Goal: Register for event/course

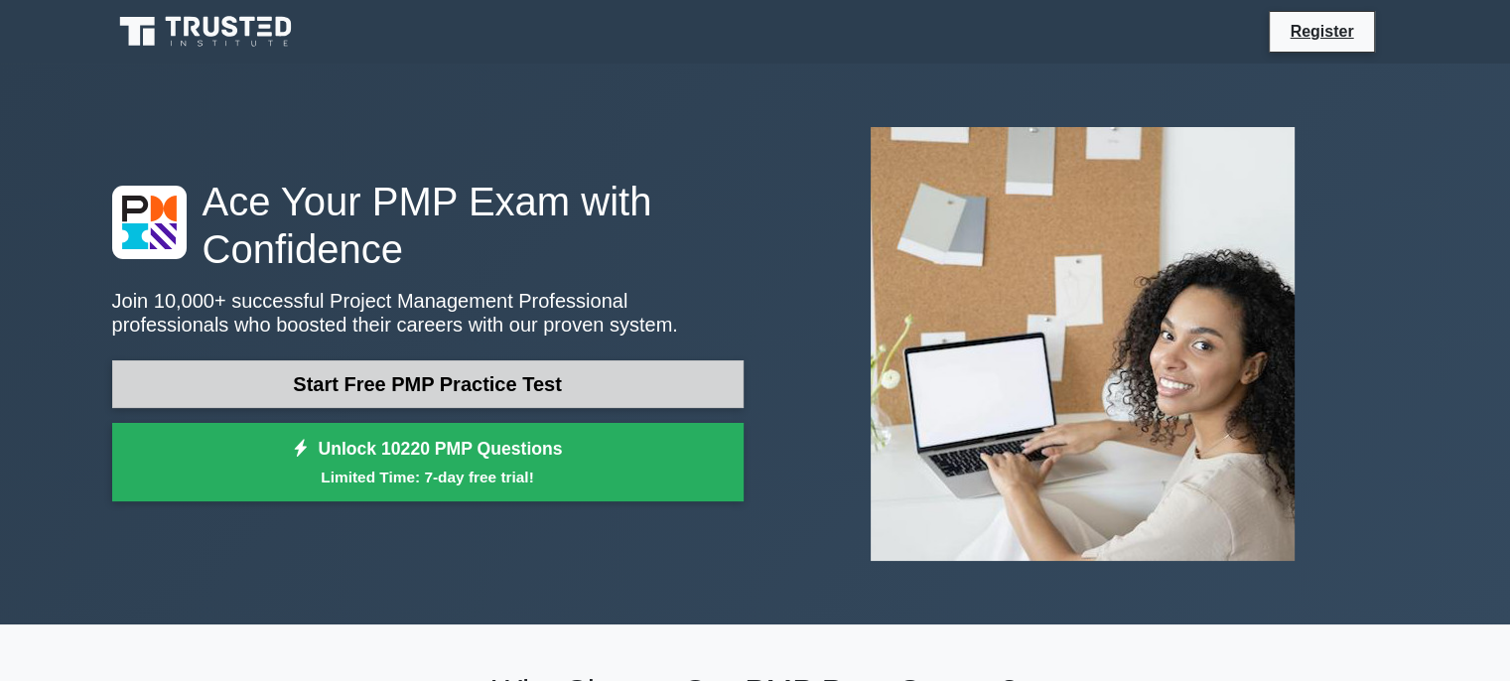
click at [572, 384] on link "Start Free PMP Practice Test" at bounding box center [427, 384] width 631 height 48
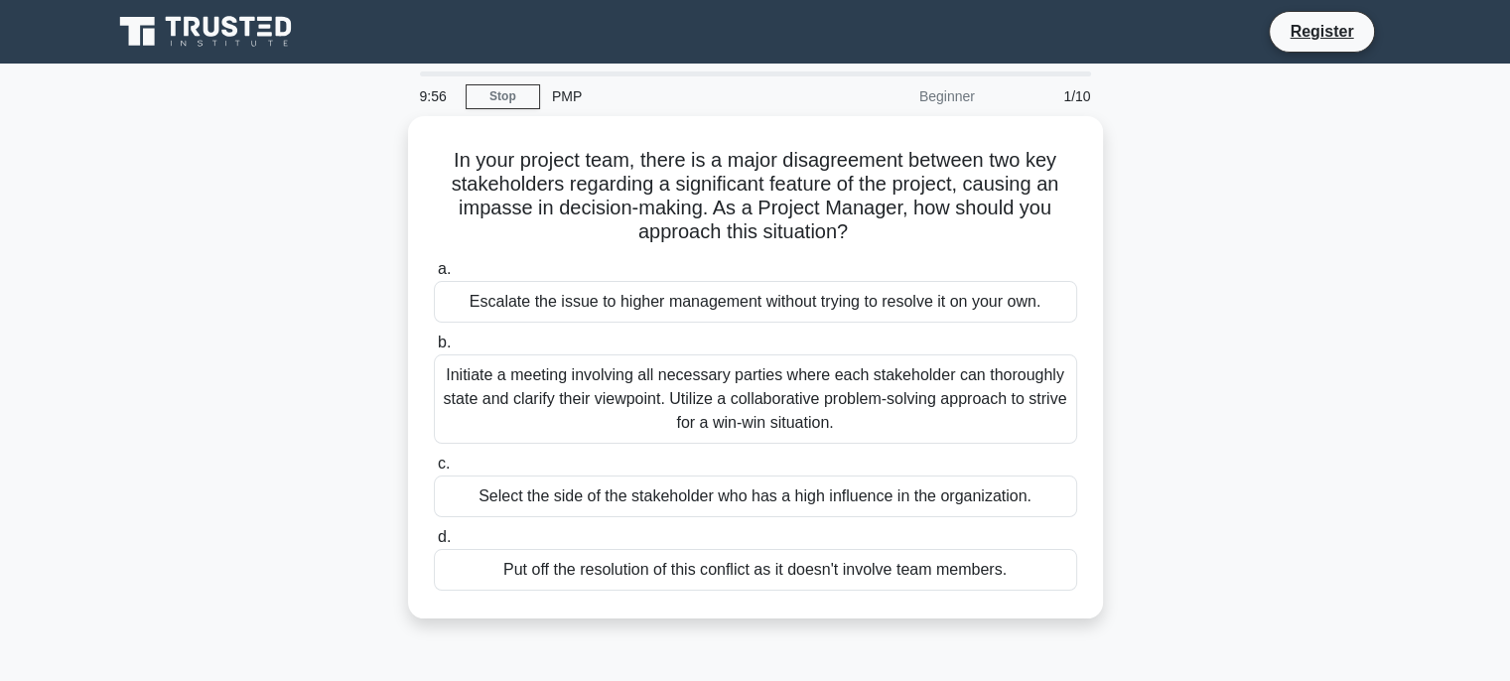
click at [572, 384] on div "Initiate a meeting involving all necessary parties where each stakeholder can t…" at bounding box center [755, 398] width 643 height 89
click at [434, 349] on input "b. Initiate a meeting involving all necessary parties where each stakeholder ca…" at bounding box center [434, 342] width 0 height 13
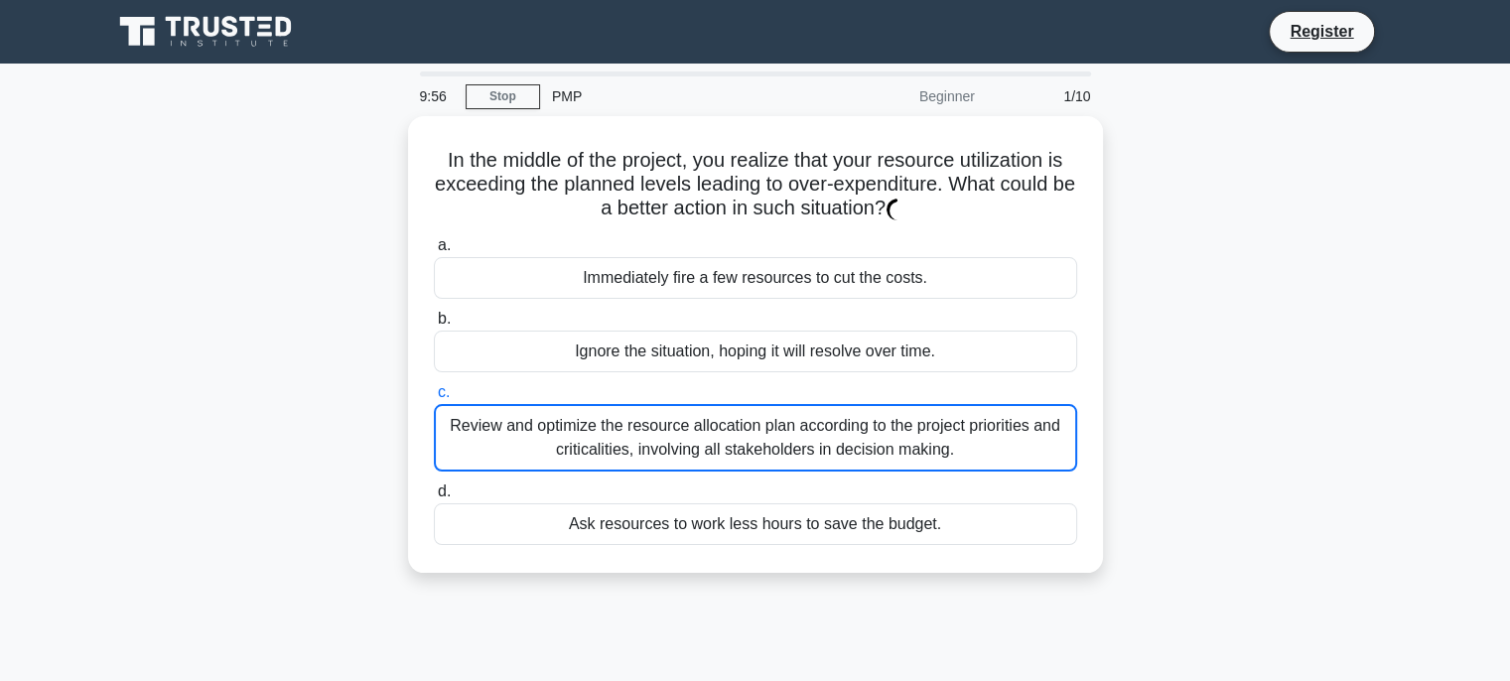
click at [572, 384] on label "c. Review and optimize the resource allocation plan according to the project pr…" at bounding box center [755, 425] width 643 height 91
click at [434, 386] on input "c. Review and optimize the resource allocation plan according to the project pr…" at bounding box center [434, 392] width 0 height 13
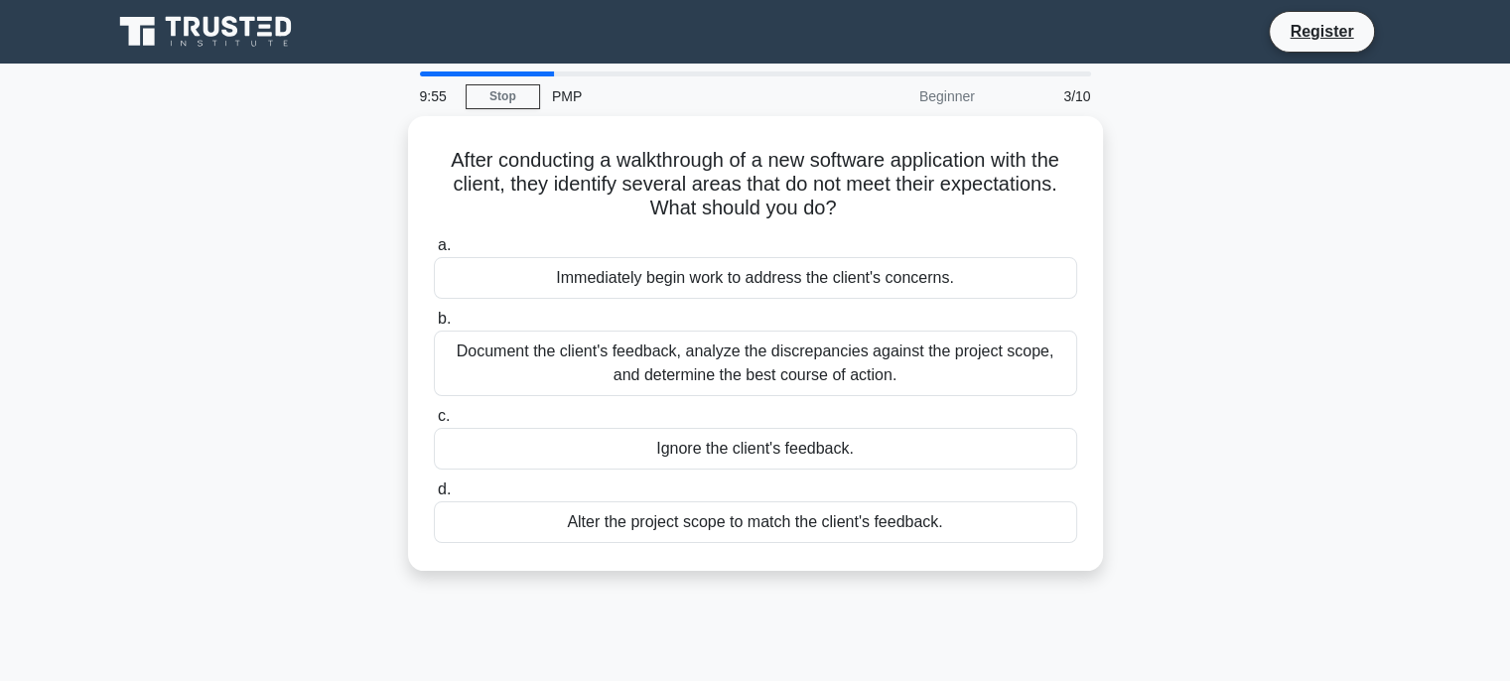
click at [572, 384] on div "Document the client's feedback, analyze the discrepancies against the project s…" at bounding box center [755, 363] width 643 height 66
click at [434, 326] on input "b. Document the client's feedback, analyze the discrepancies against the projec…" at bounding box center [434, 319] width 0 height 13
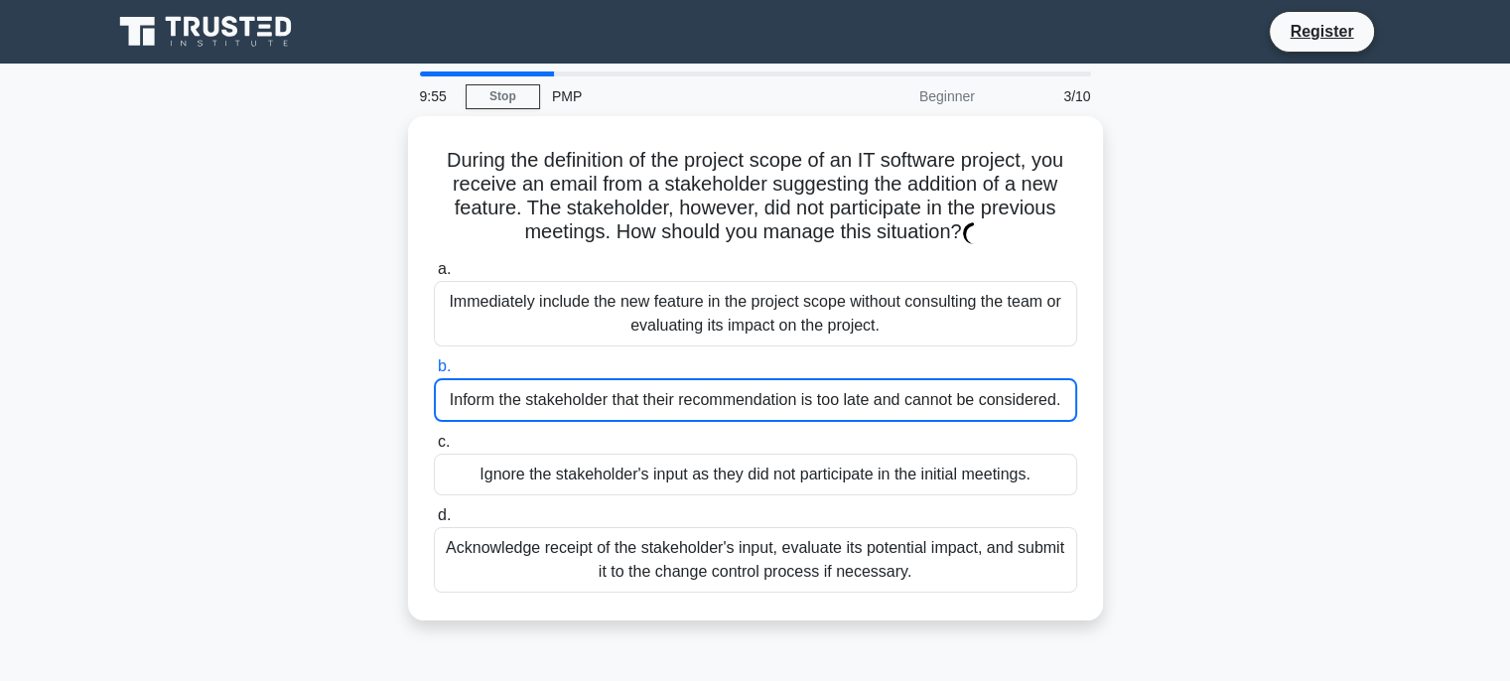
click at [572, 384] on div "Inform the stakeholder that their recommendation is too late and cannot be cons…" at bounding box center [755, 400] width 643 height 44
click at [434, 373] on input "b. Inform the stakeholder that their recommendation is too late and cannot be c…" at bounding box center [434, 366] width 0 height 13
click at [572, 384] on div "Inform the stakeholder that their recommendation is too late and cannot be cons…" at bounding box center [755, 400] width 643 height 44
click at [434, 373] on input "b. Inform the stakeholder that their recommendation is too late and cannot be c…" at bounding box center [434, 366] width 0 height 13
click at [572, 384] on div "Inform the stakeholder that their recommendation is too late and cannot be cons…" at bounding box center [755, 400] width 643 height 44
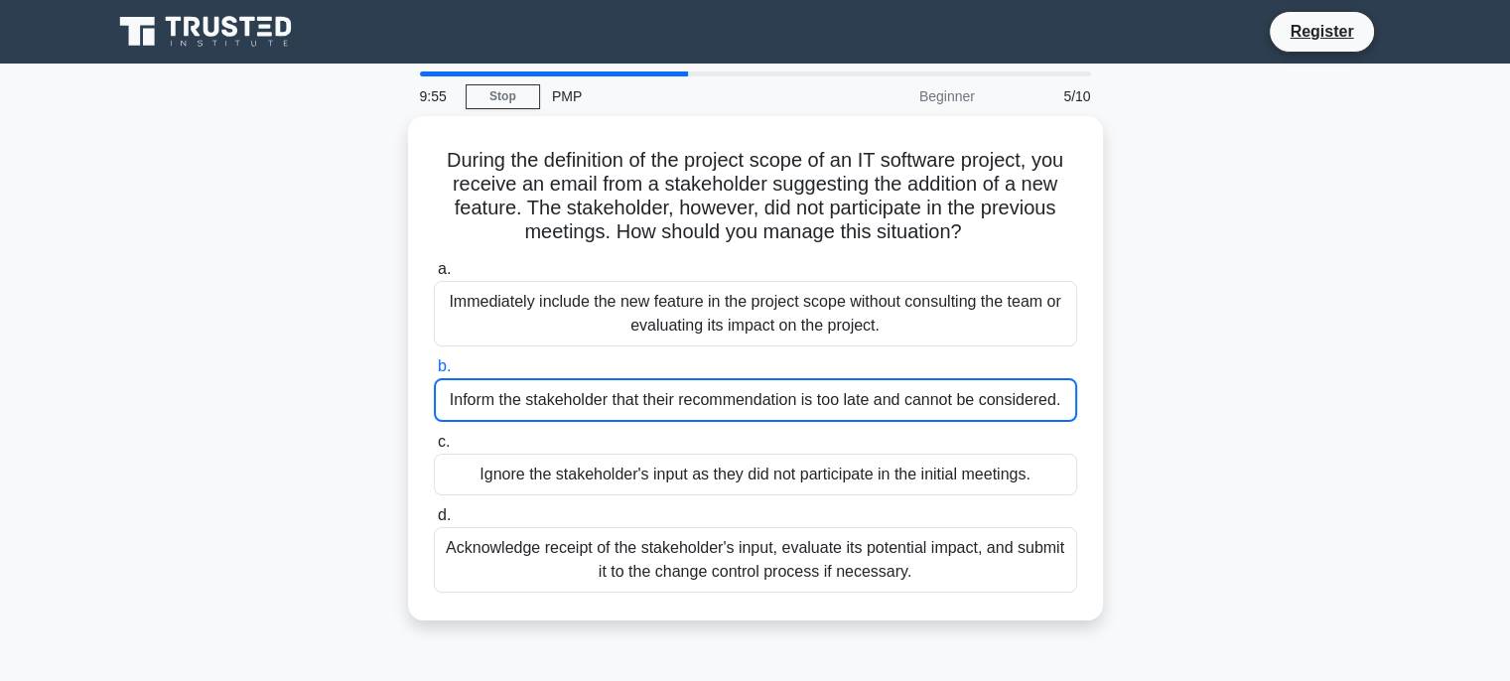
click at [434, 373] on input "b. Inform the stakeholder that their recommendation is too late and cannot be c…" at bounding box center [434, 366] width 0 height 13
click at [572, 384] on div "Inform the stakeholder that their recommendation is too late and cannot be cons…" at bounding box center [755, 400] width 643 height 44
click at [434, 373] on input "b. Inform the stakeholder that their recommendation is too late and cannot be c…" at bounding box center [434, 366] width 0 height 13
click at [572, 384] on div "Inform the stakeholder that their recommendation is too late and cannot be cons…" at bounding box center [755, 400] width 643 height 44
click at [434, 373] on input "b. Inform the stakeholder that their recommendation is too late and cannot be c…" at bounding box center [434, 366] width 0 height 13
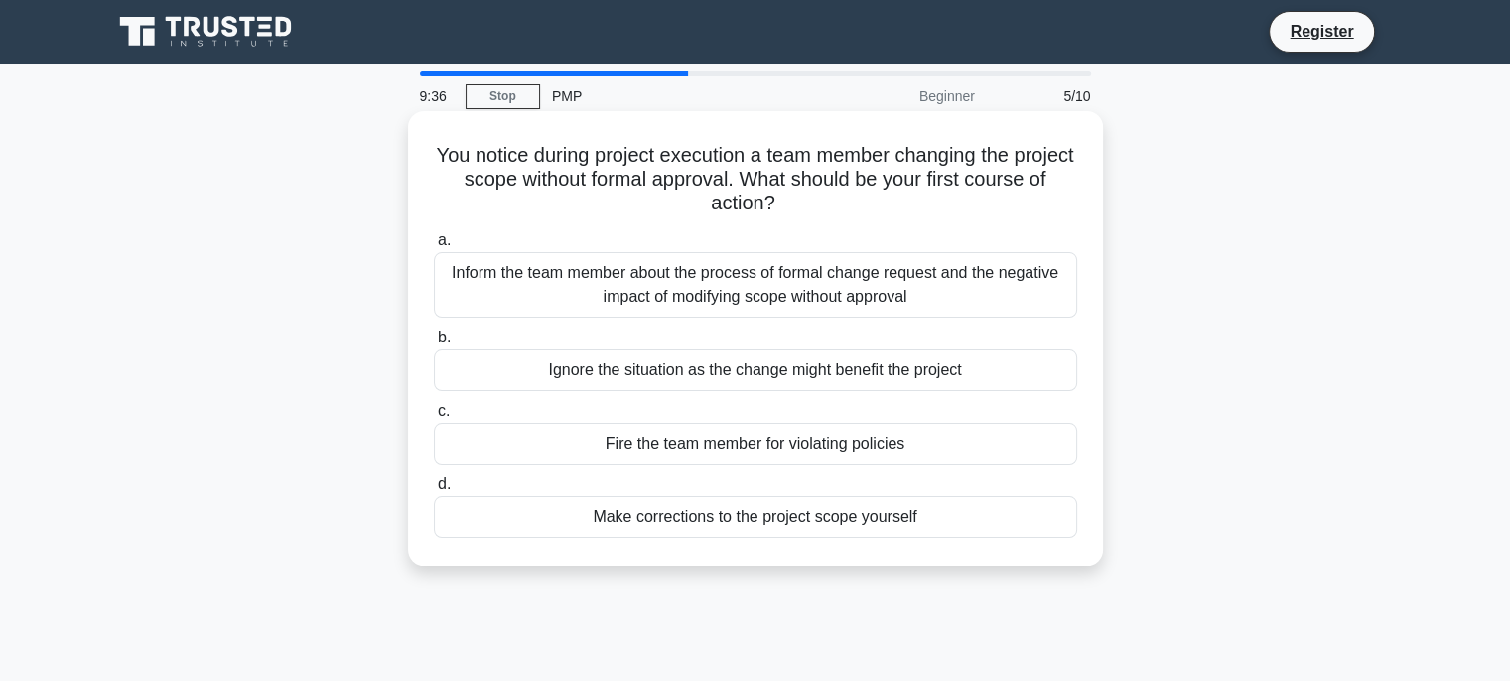
click at [683, 280] on div "Inform the team member about the process of formal change request and the negat…" at bounding box center [755, 285] width 643 height 66
click at [434, 247] on input "a. Inform the team member about the process of formal change request and the ne…" at bounding box center [434, 240] width 0 height 13
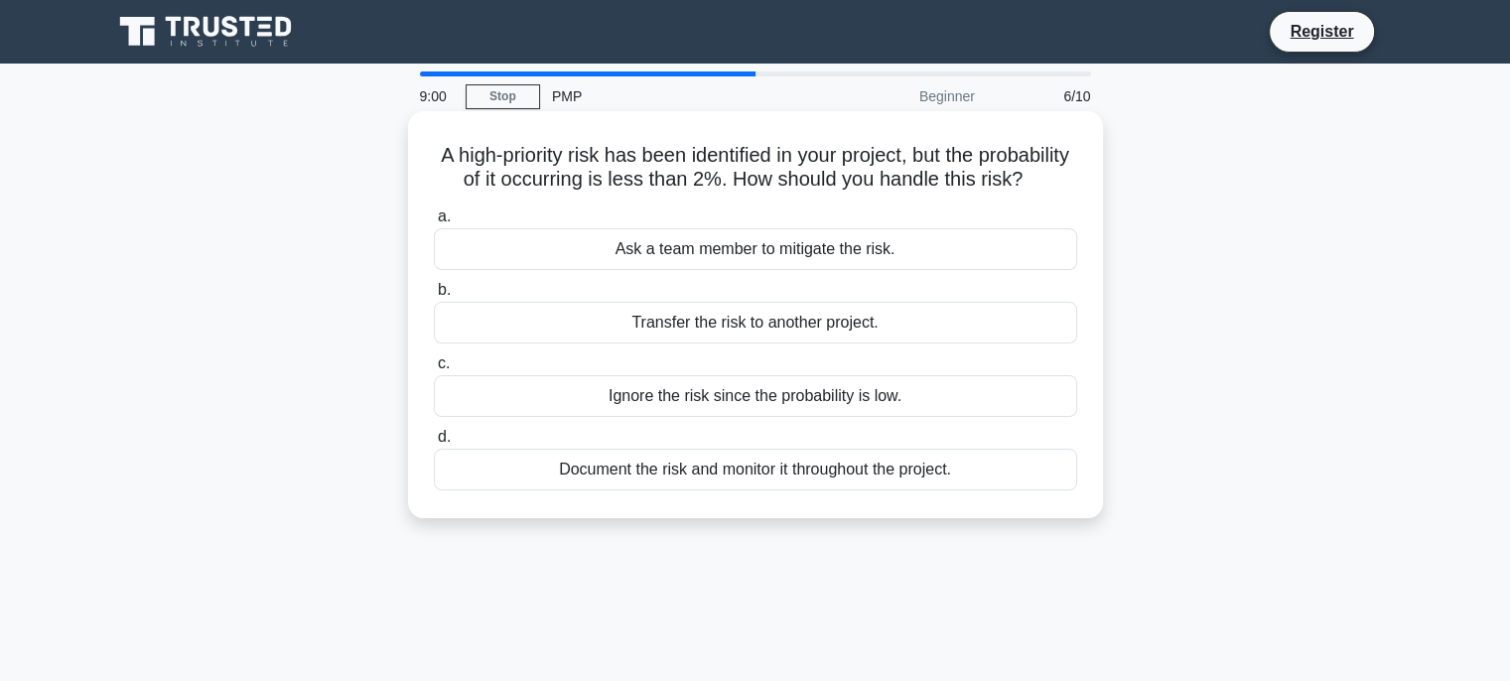
click at [720, 490] on div "Document the risk and monitor it throughout the project." at bounding box center [755, 470] width 643 height 42
click at [434, 444] on input "d. Document the risk and monitor it throughout the project." at bounding box center [434, 437] width 0 height 13
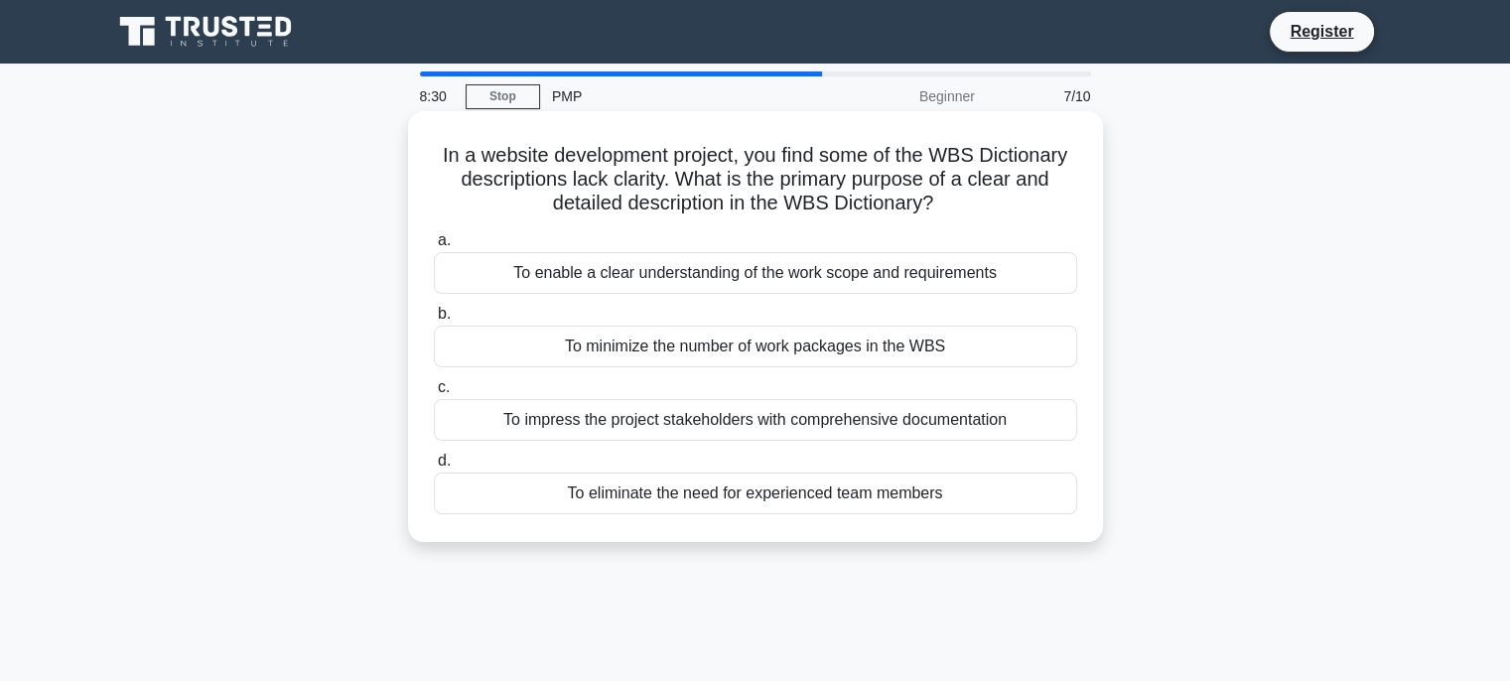
click at [683, 278] on div "To enable a clear understanding of the work scope and requirements" at bounding box center [755, 273] width 643 height 42
click at [434, 247] on input "a. To enable a clear understanding of the work scope and requirements" at bounding box center [434, 240] width 0 height 13
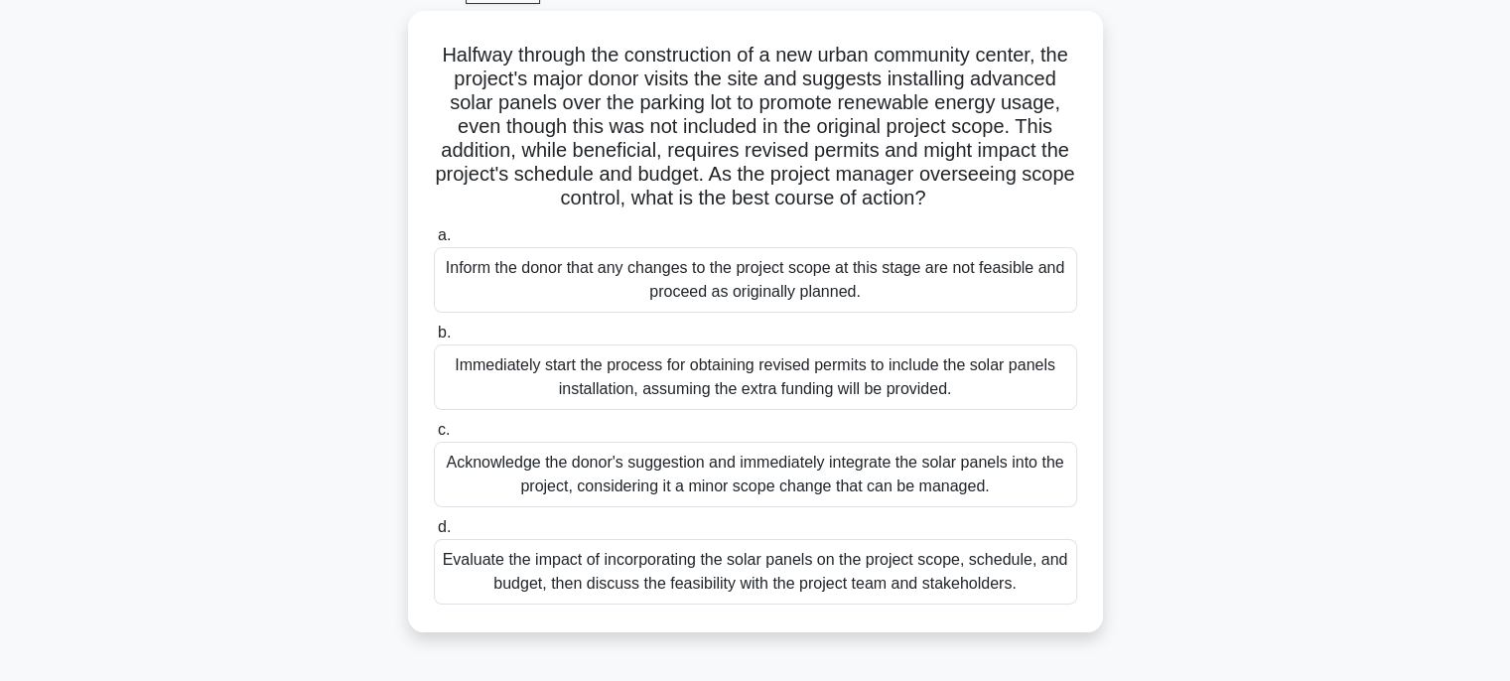
scroll to position [119, 0]
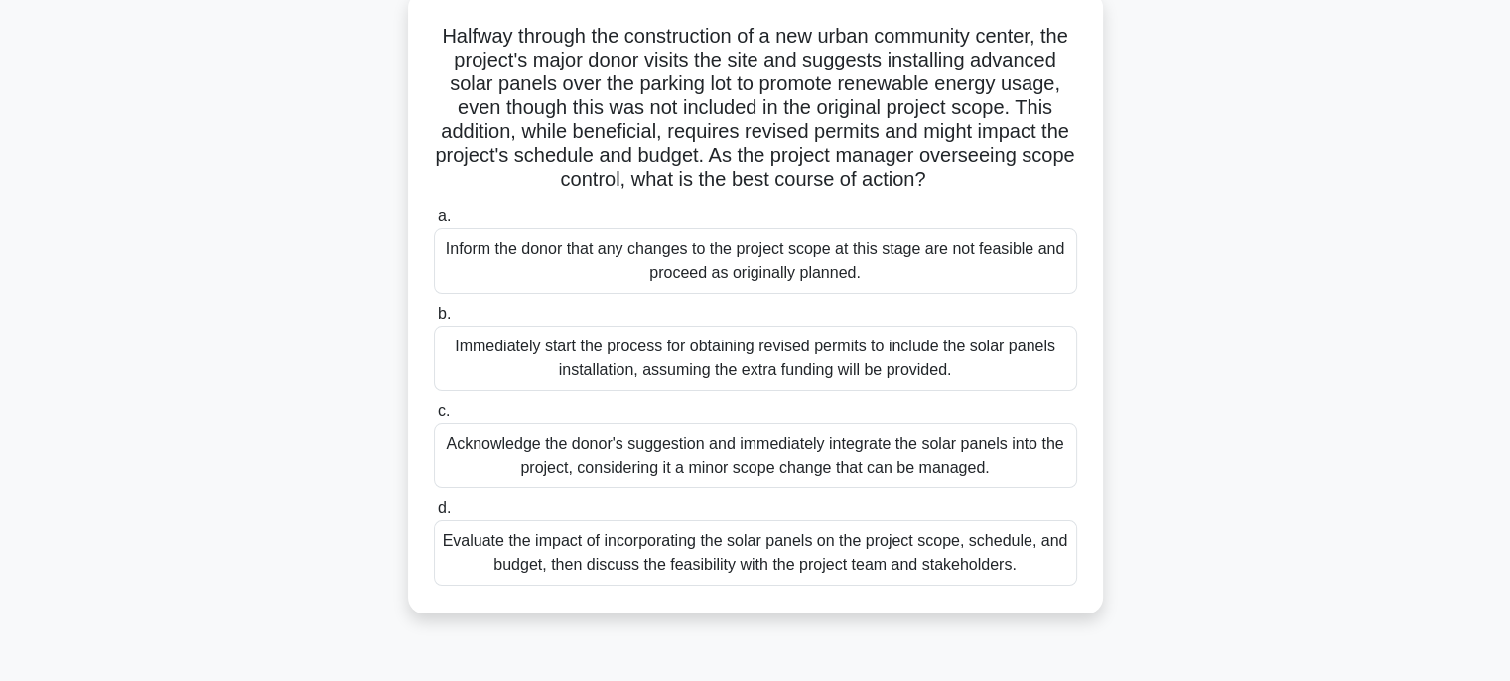
click at [971, 567] on div "Evaluate the impact of incorporating the solar panels on the project scope, sch…" at bounding box center [755, 553] width 643 height 66
click at [434, 515] on input "d. Evaluate the impact of incorporating the solar panels on the project scope, …" at bounding box center [434, 508] width 0 height 13
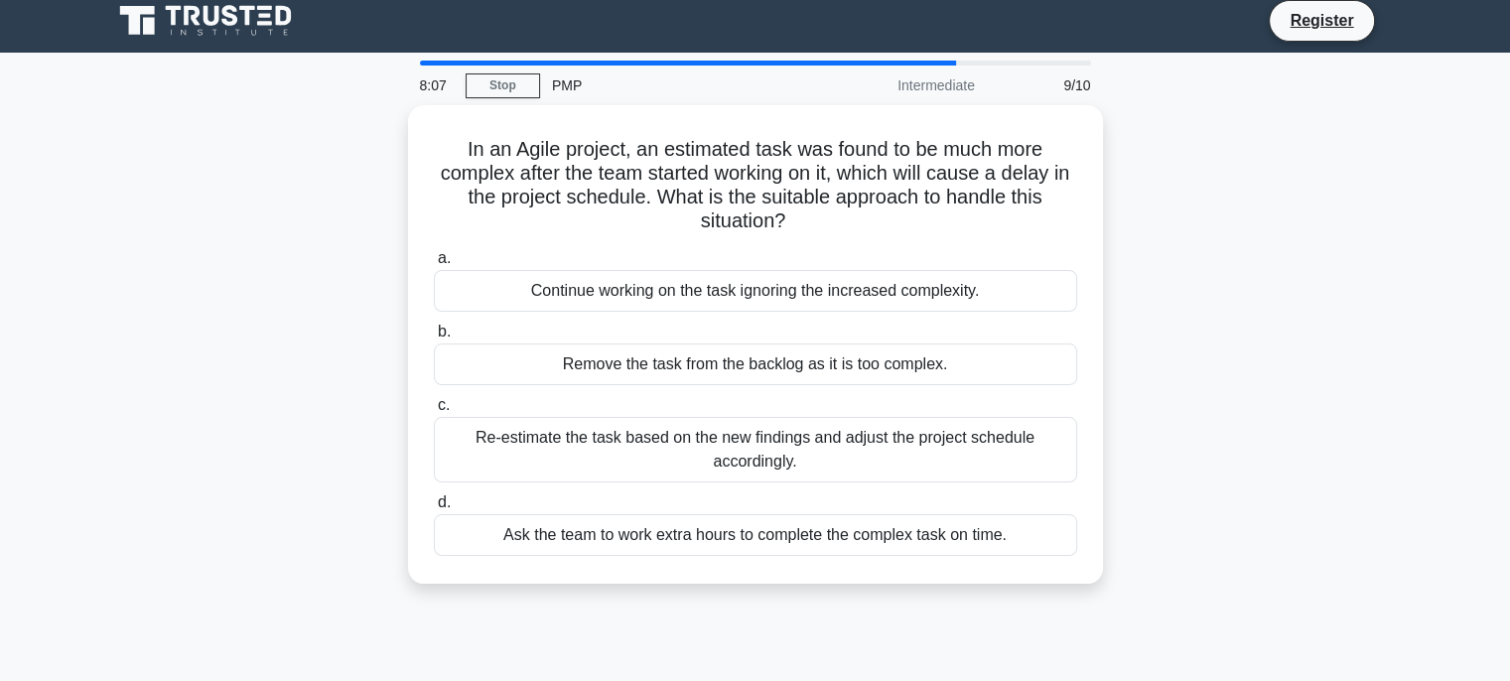
scroll to position [0, 0]
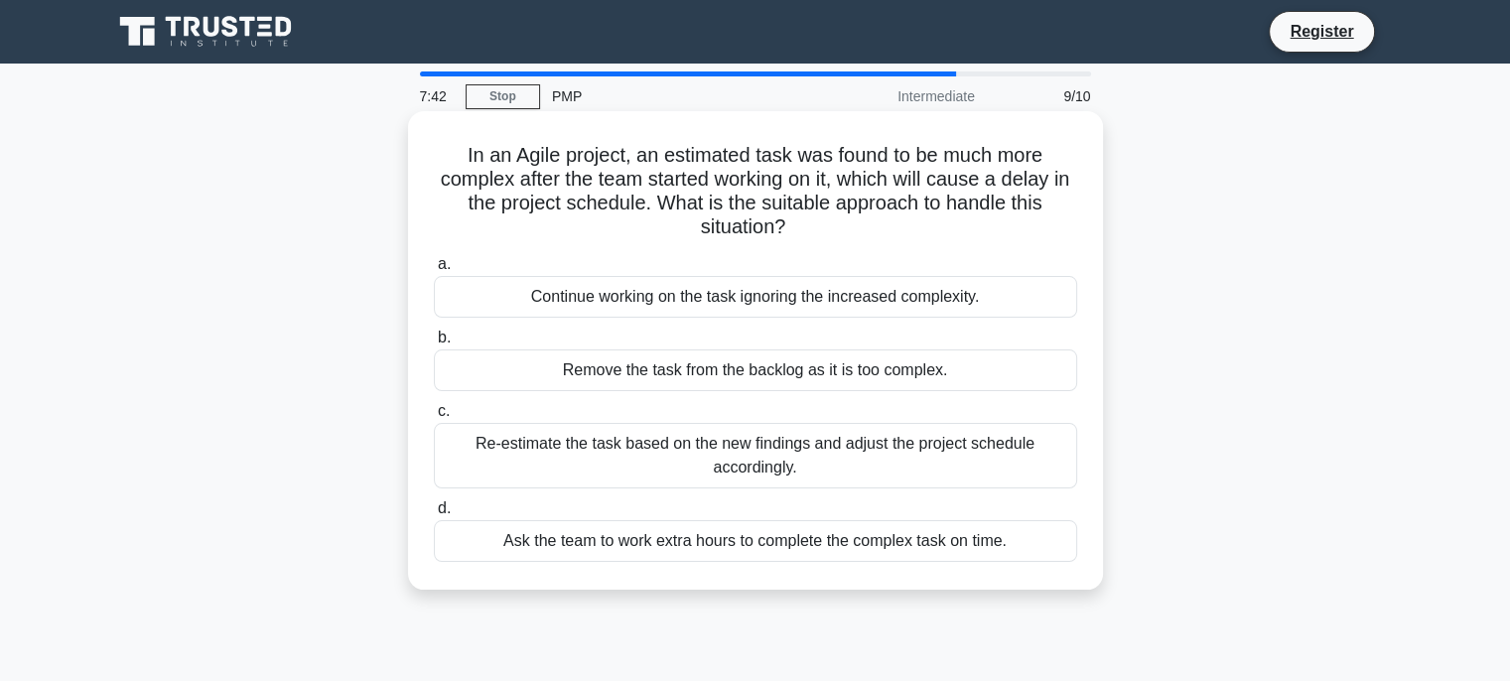
click at [971, 568] on div "In an Agile project, an estimated task was found to be much more complex after …" at bounding box center [755, 350] width 679 height 462
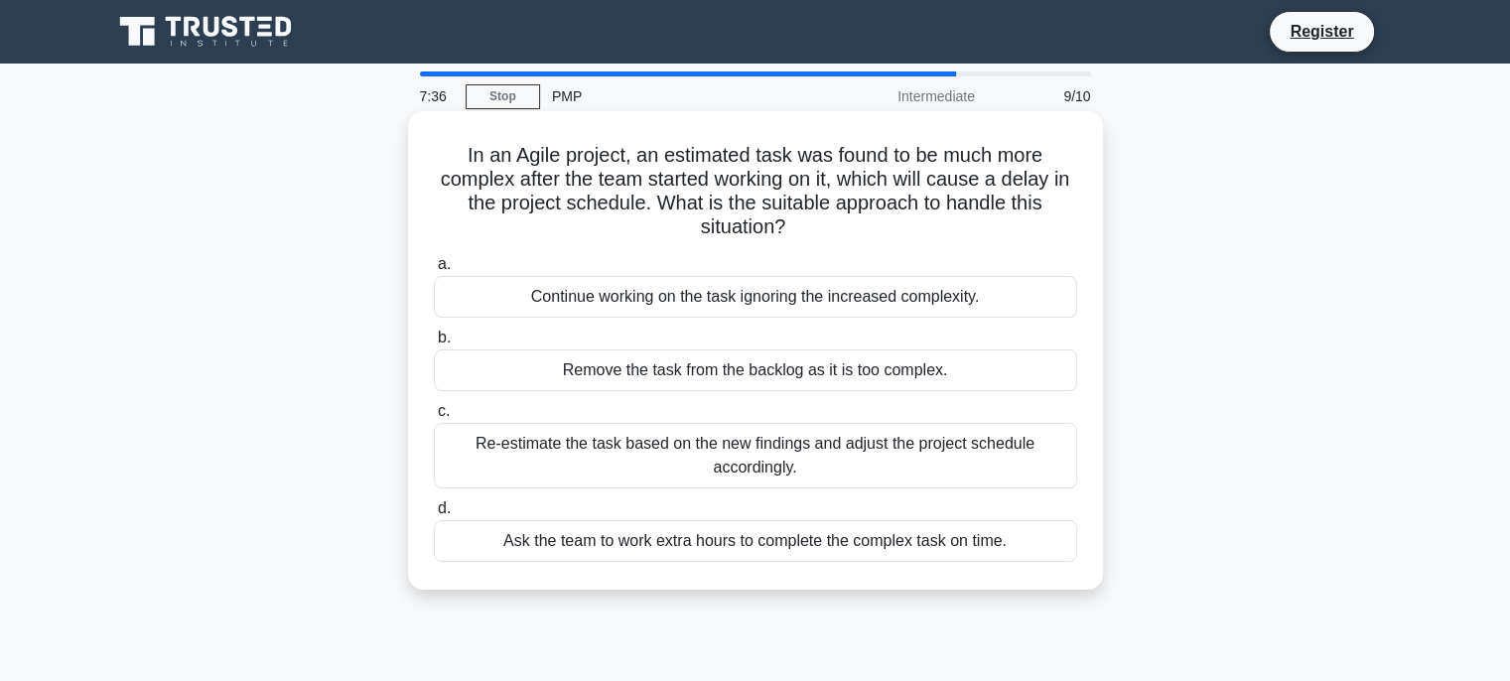
click at [971, 568] on div "In an Agile project, an estimated task was found to be much more complex after …" at bounding box center [755, 350] width 679 height 462
click at [863, 448] on div "Re-estimate the task based on the new findings and adjust the project schedule …" at bounding box center [755, 456] width 643 height 66
click at [434, 418] on input "c. Re-estimate the task based on the new findings and adjust the project schedu…" at bounding box center [434, 411] width 0 height 13
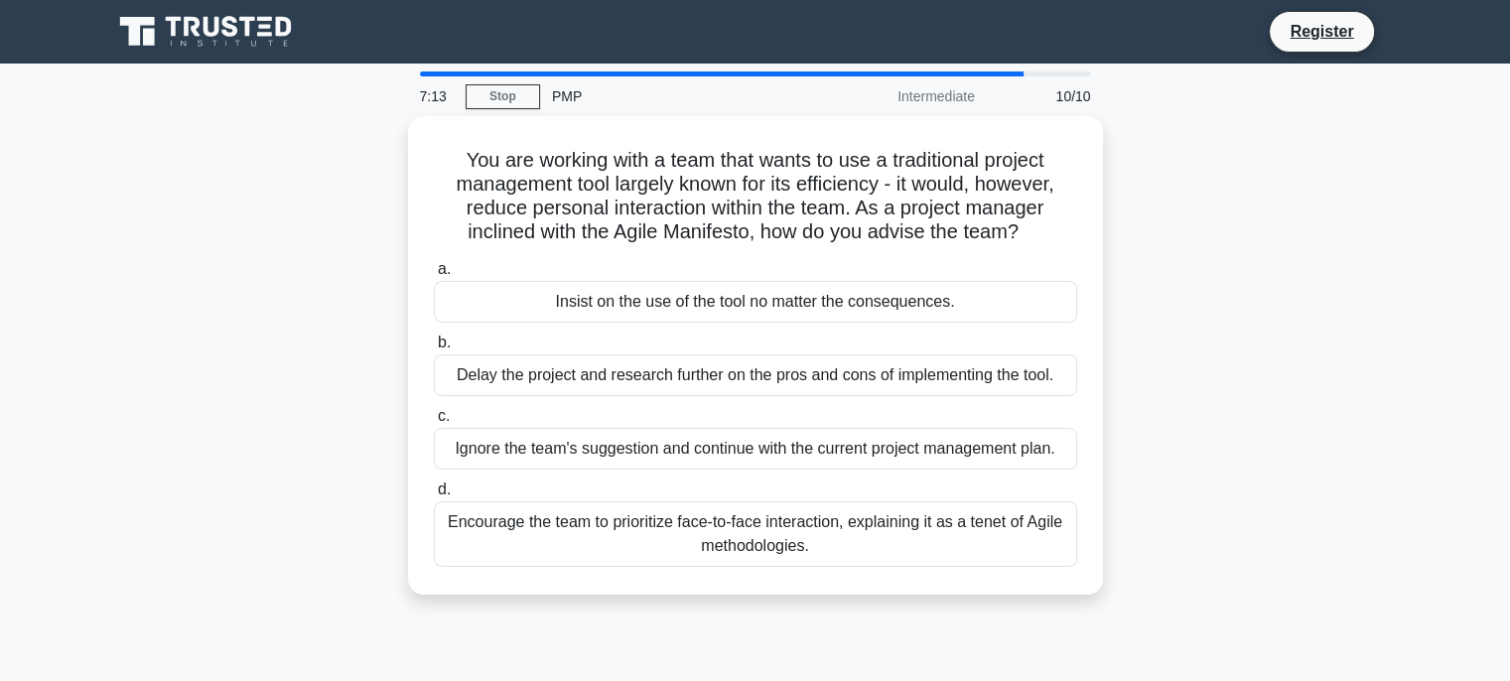
click at [863, 448] on div "Ignore the team's suggestion and continue with the current project management p…" at bounding box center [755, 449] width 643 height 42
click at [434, 423] on input "c. Ignore the team's suggestion and continue with the current project managemen…" at bounding box center [434, 416] width 0 height 13
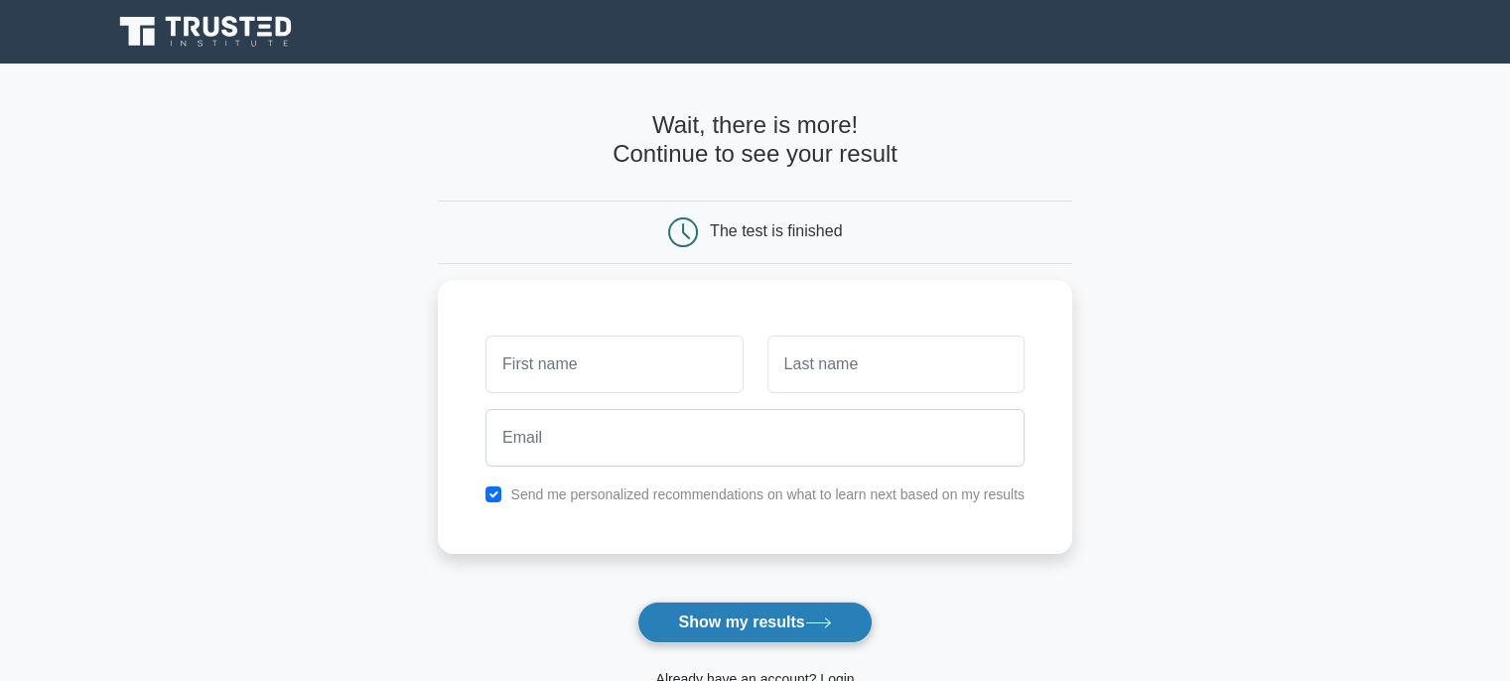
click at [822, 624] on icon at bounding box center [818, 622] width 27 height 11
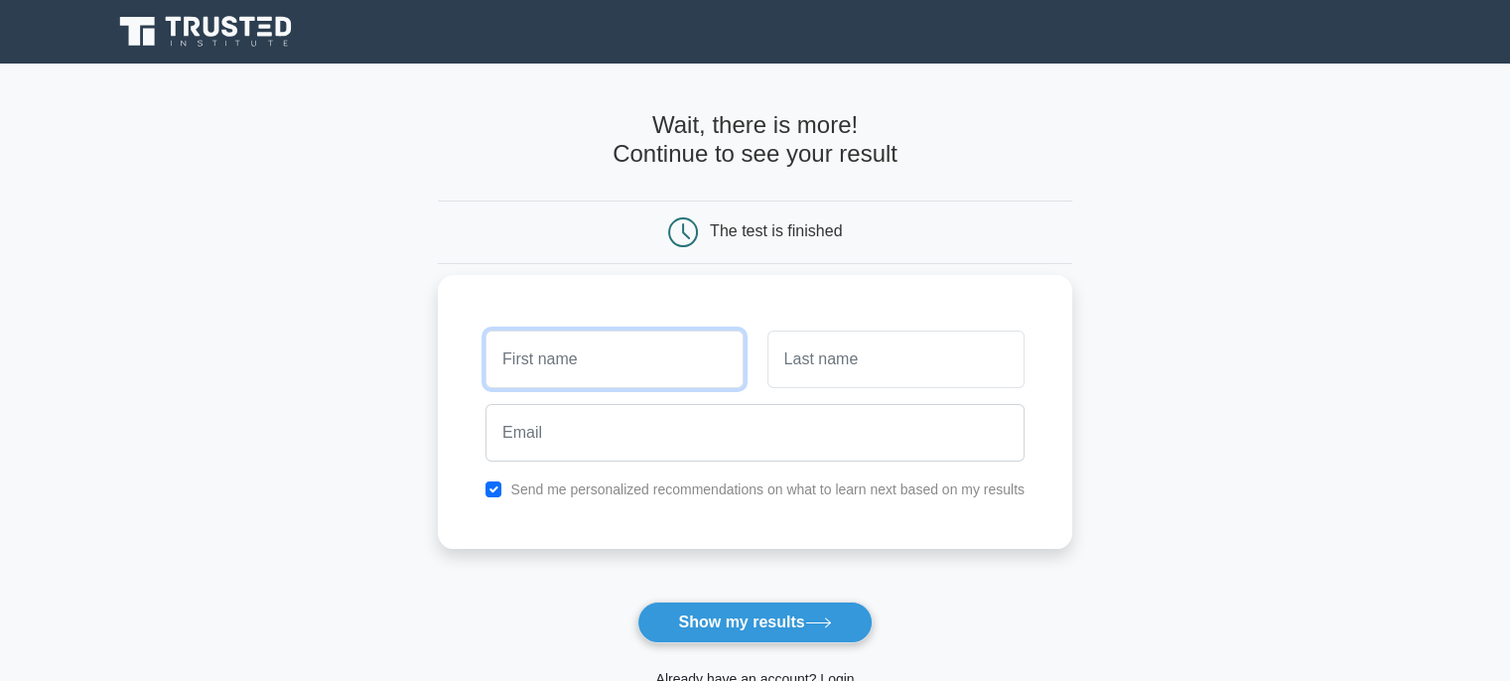
click at [643, 349] on input "text" at bounding box center [613, 359] width 257 height 58
type input "o"
type input "koodoruth"
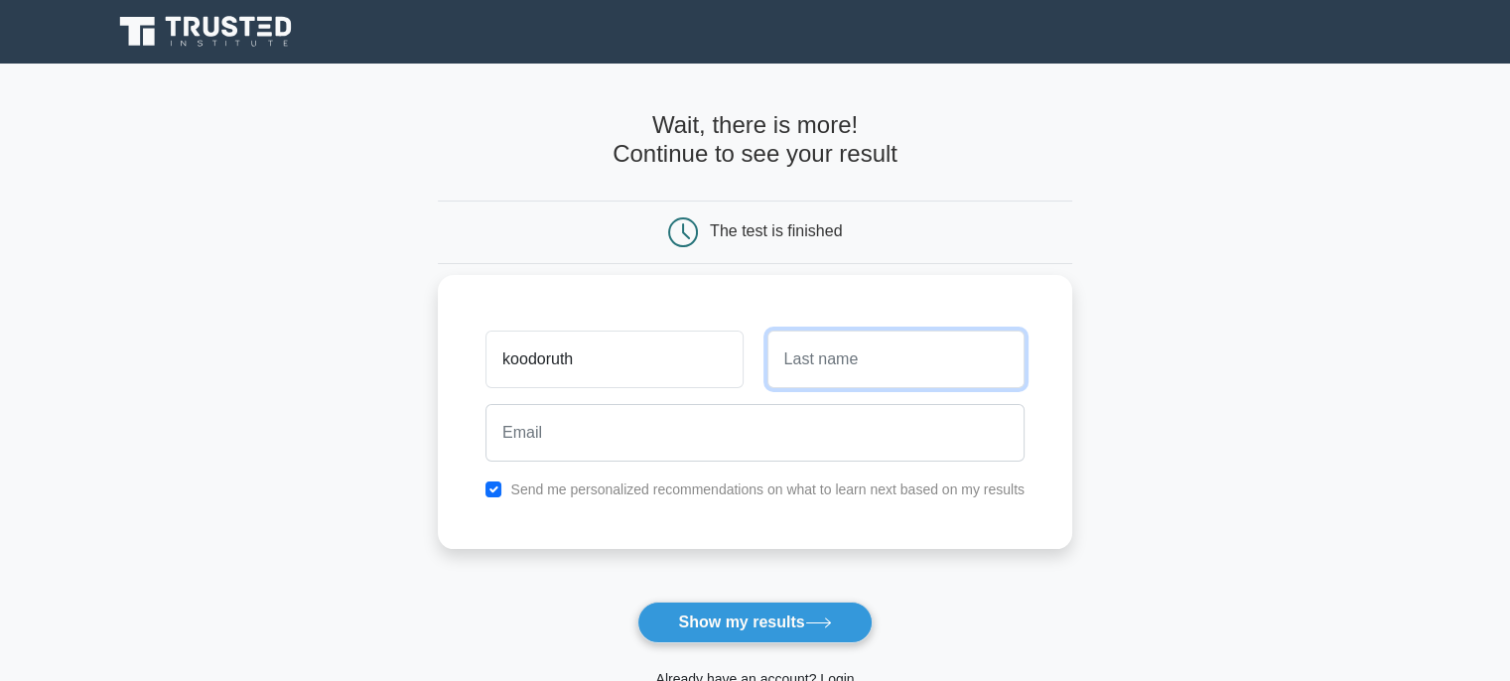
click at [806, 356] on input "text" at bounding box center [895, 359] width 257 height 58
type input "[PERSON_NAME]"
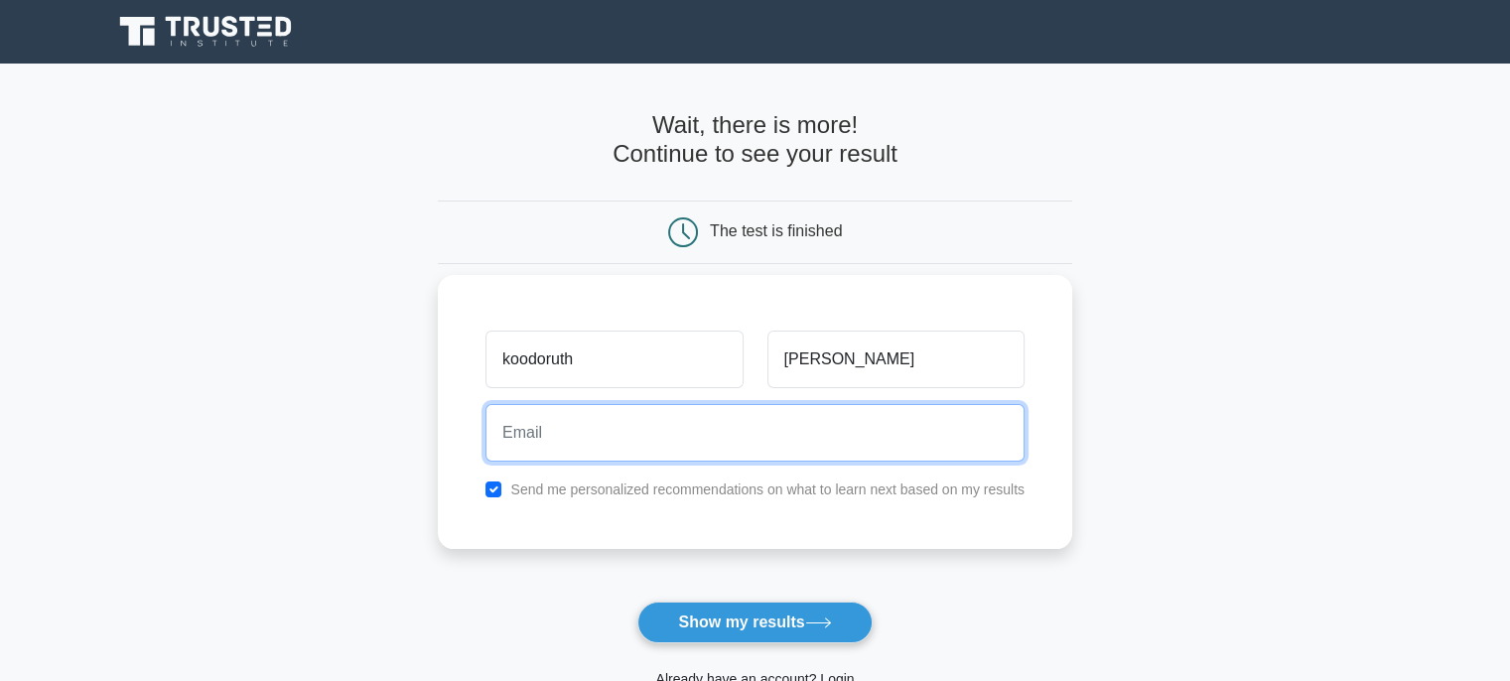
click at [690, 414] on input "email" at bounding box center [754, 433] width 539 height 58
type input "[EMAIL_ADDRESS][DOMAIN_NAME]"
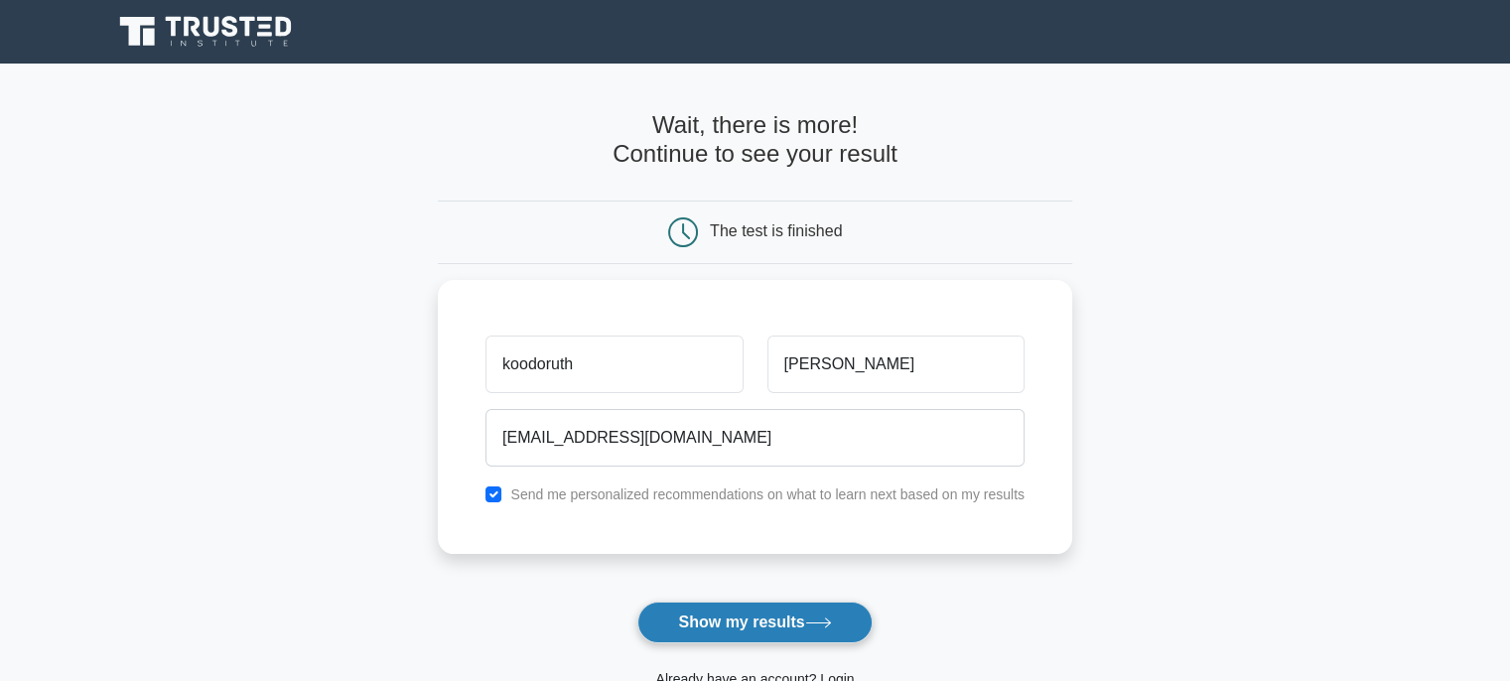
click at [726, 635] on button "Show my results" at bounding box center [754, 622] width 234 height 42
